Goal: Task Accomplishment & Management: Use online tool/utility

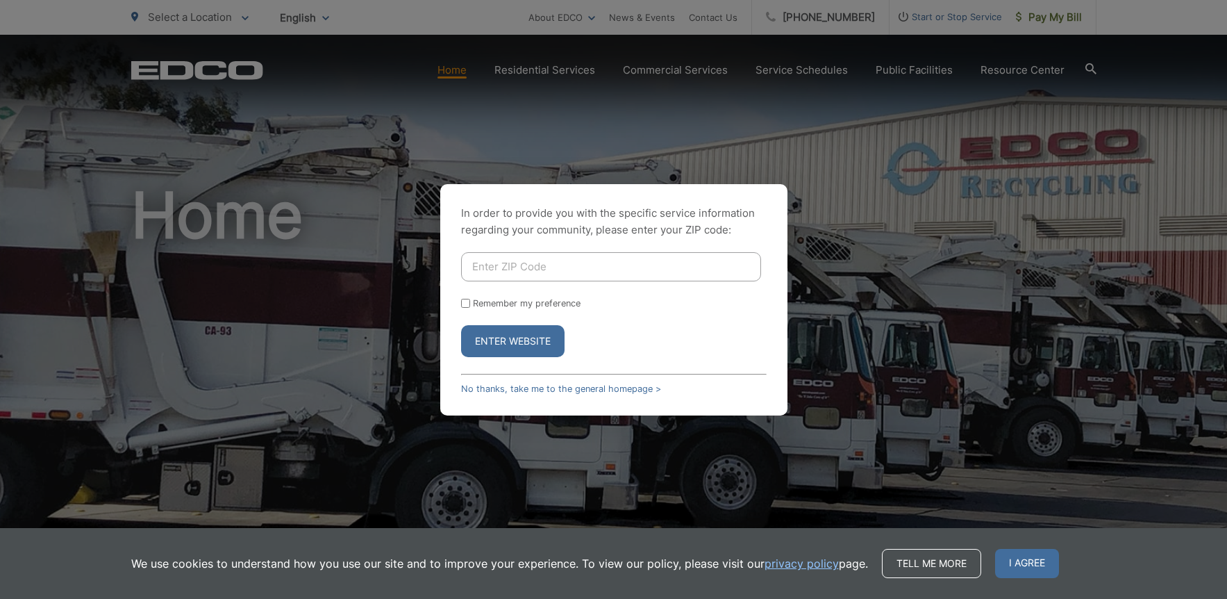
click at [523, 267] on input "Enter ZIP Code" at bounding box center [611, 266] width 300 height 29
type input "91901"
click at [467, 303] on input "Remember my preference" at bounding box center [465, 303] width 9 height 9
checkbox input "true"
click at [508, 346] on button "Enter Website" at bounding box center [512, 341] width 103 height 32
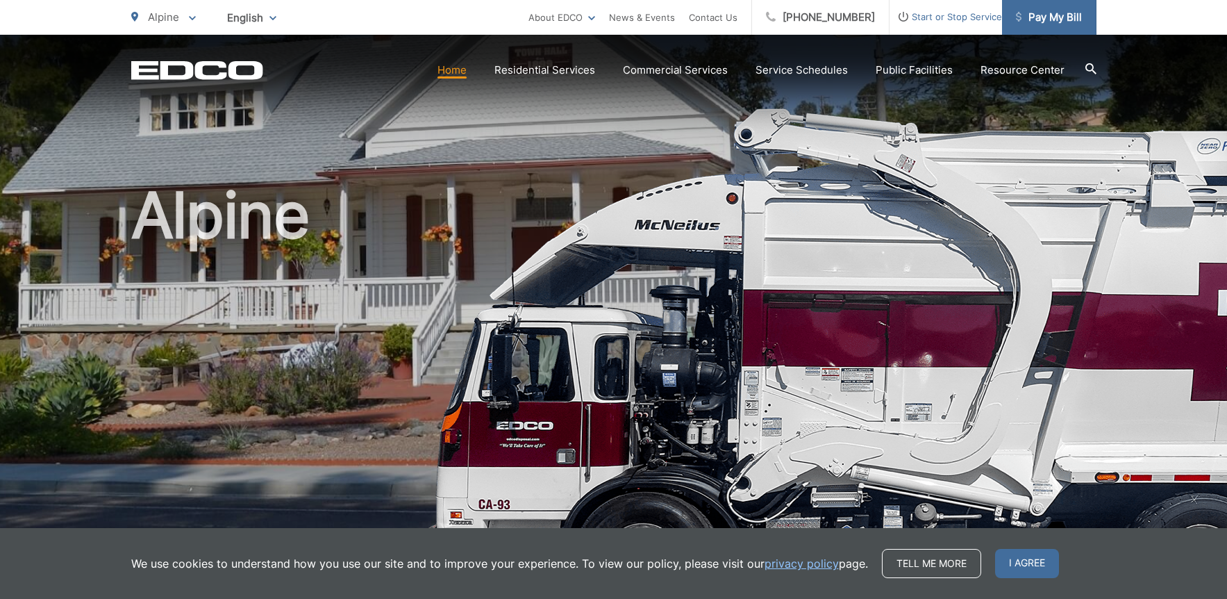
click at [1060, 13] on span "Pay My Bill" at bounding box center [1049, 17] width 66 height 17
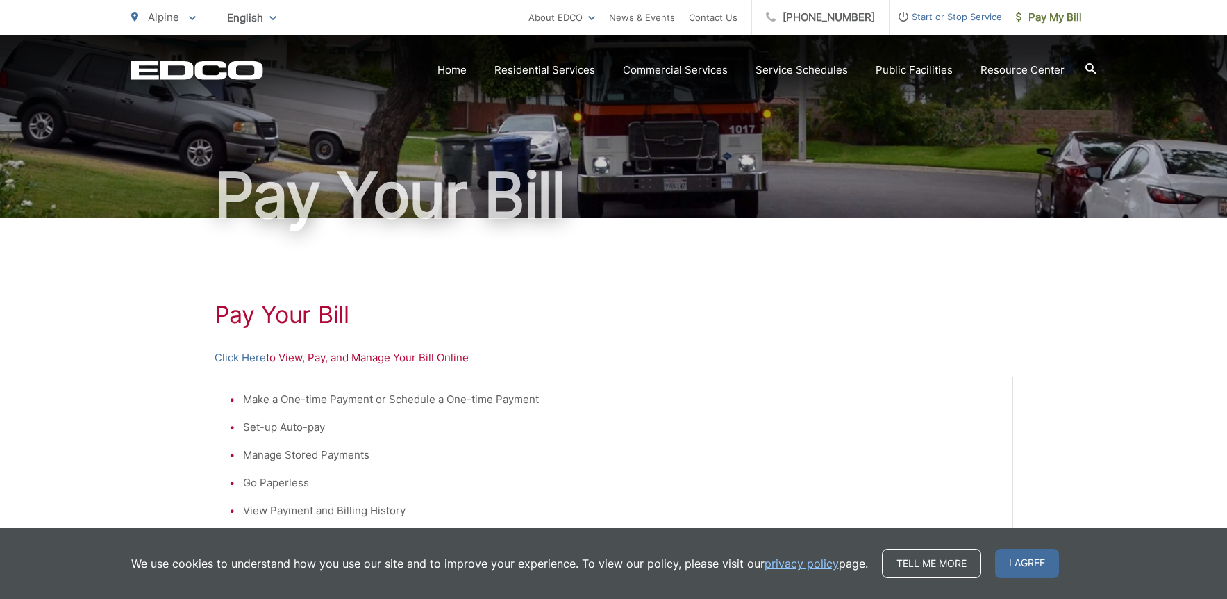
scroll to position [68, 0]
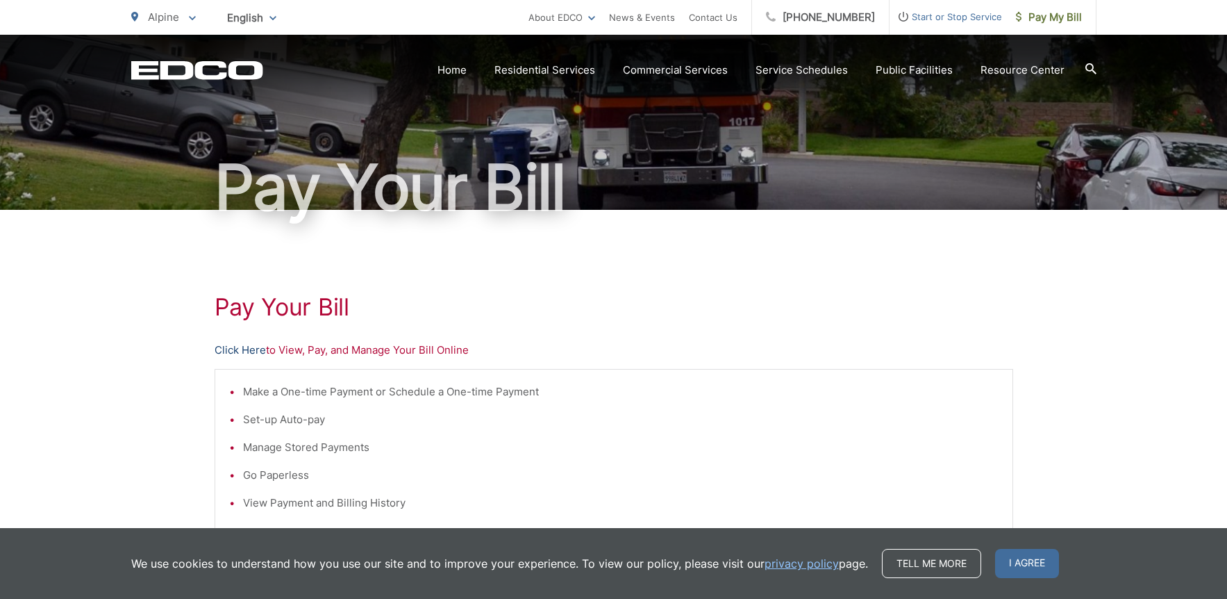
click at [249, 352] on link "Click Here" at bounding box center [240, 350] width 51 height 17
